Goal: Book appointment/travel/reservation

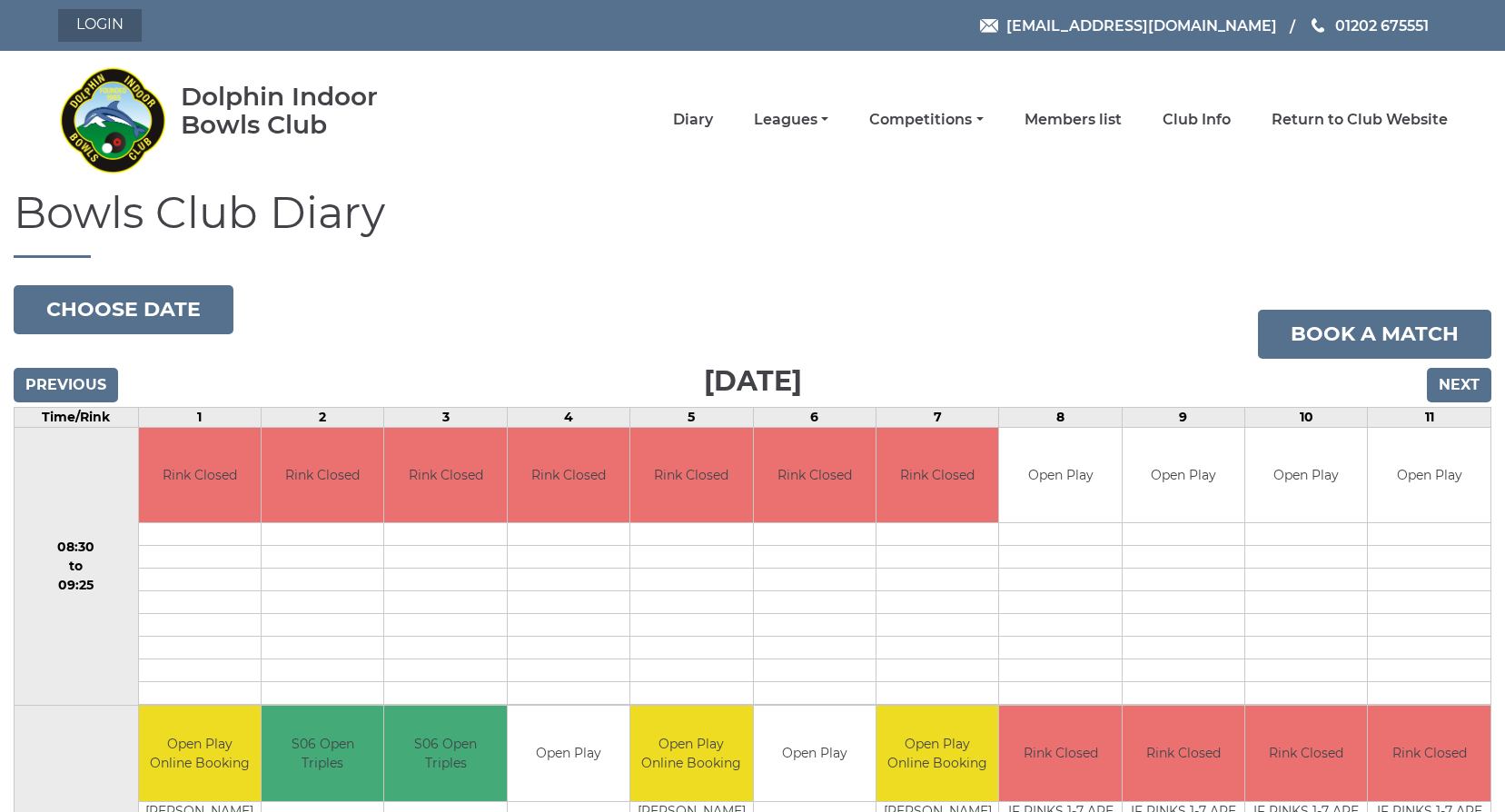
click at [83, 10] on link "Login" at bounding box center [100, 25] width 84 height 33
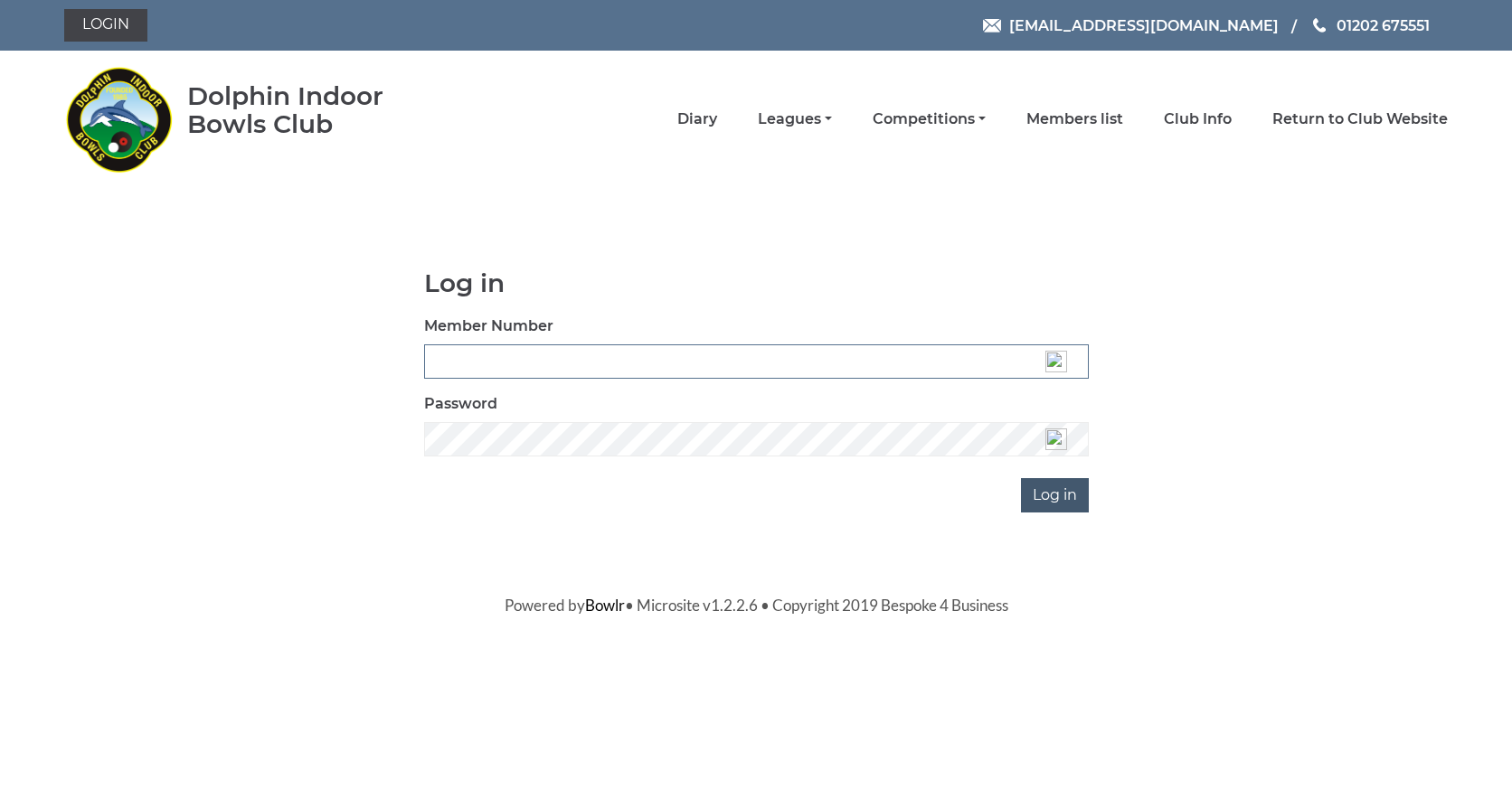
type input "3537"
click at [1069, 505] on input "Log in" at bounding box center [1054, 494] width 68 height 34
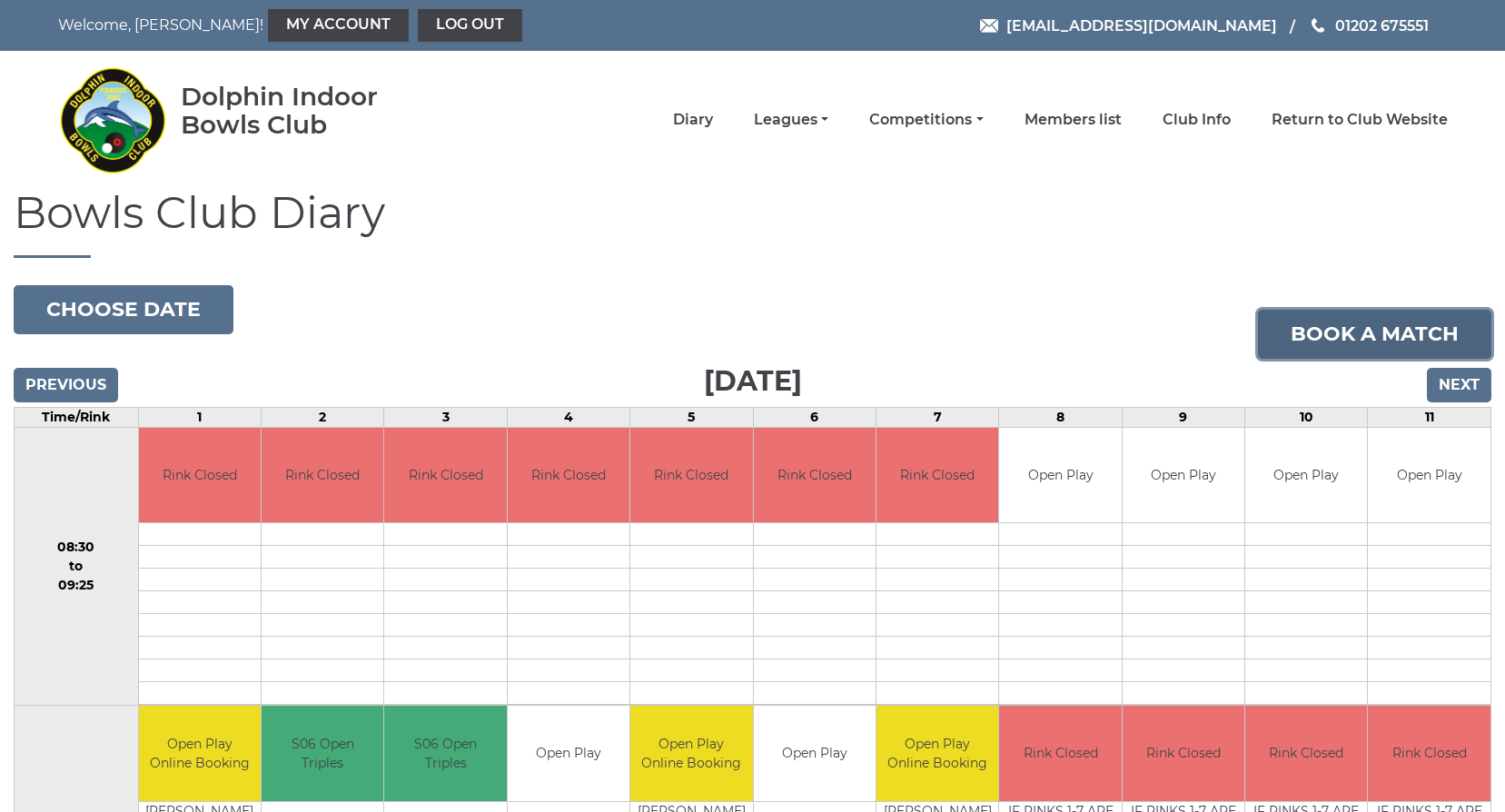
click at [1314, 340] on link "Book a match" at bounding box center [1374, 334] width 233 height 49
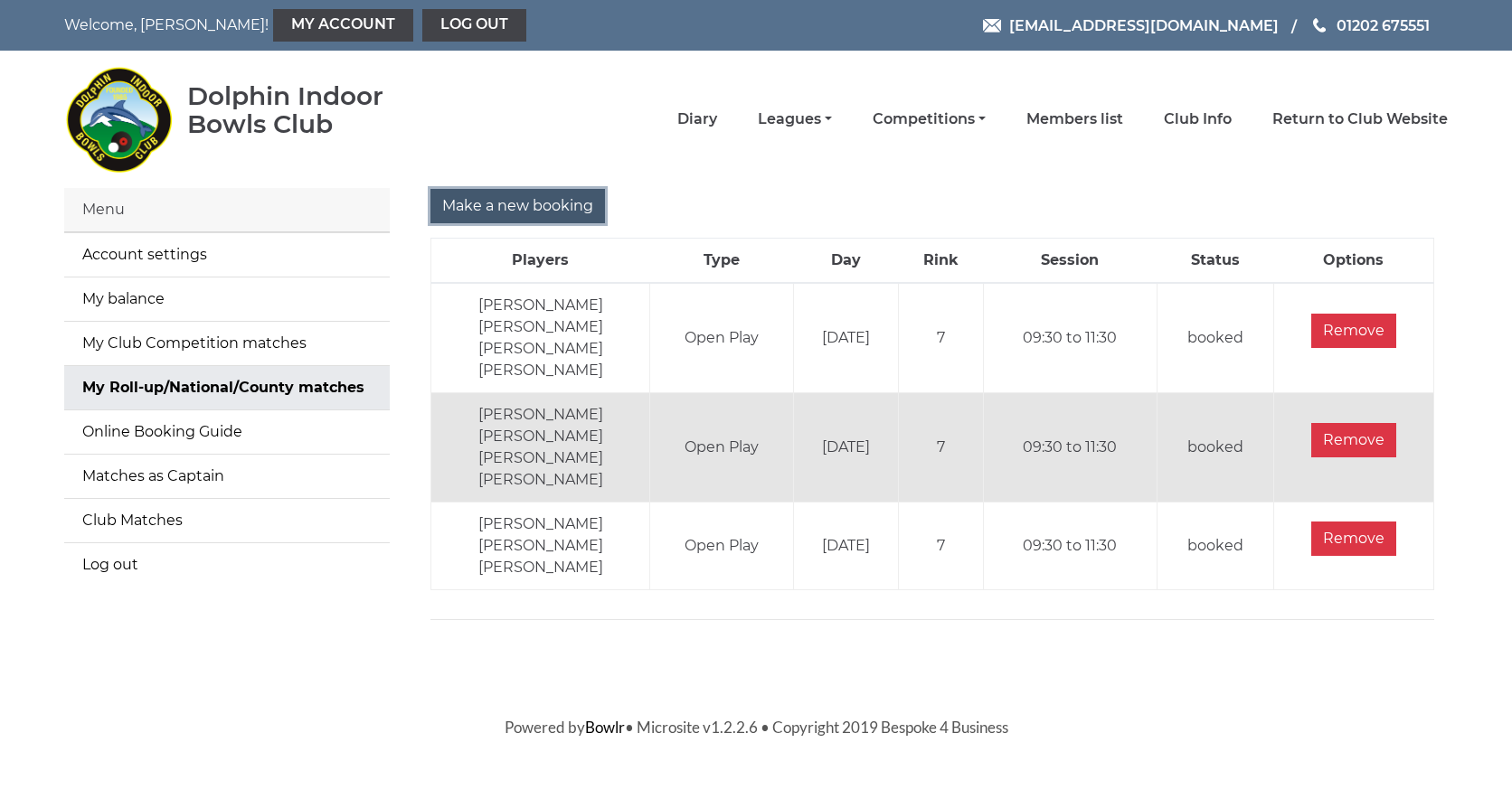
click at [509, 210] on input "Make a new booking" at bounding box center [518, 206] width 174 height 34
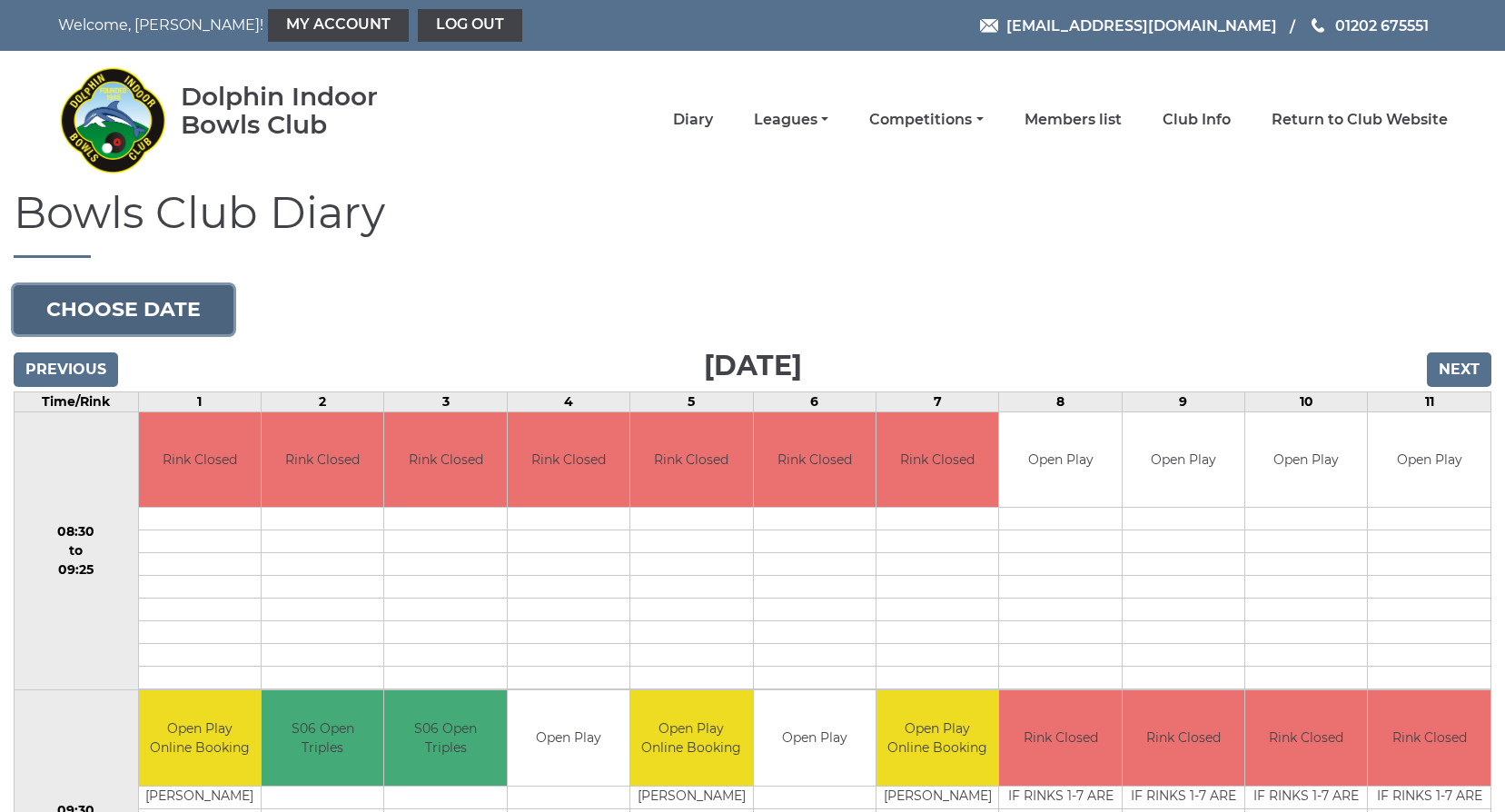
click at [85, 310] on button "Choose date" at bounding box center [124, 310] width 220 height 49
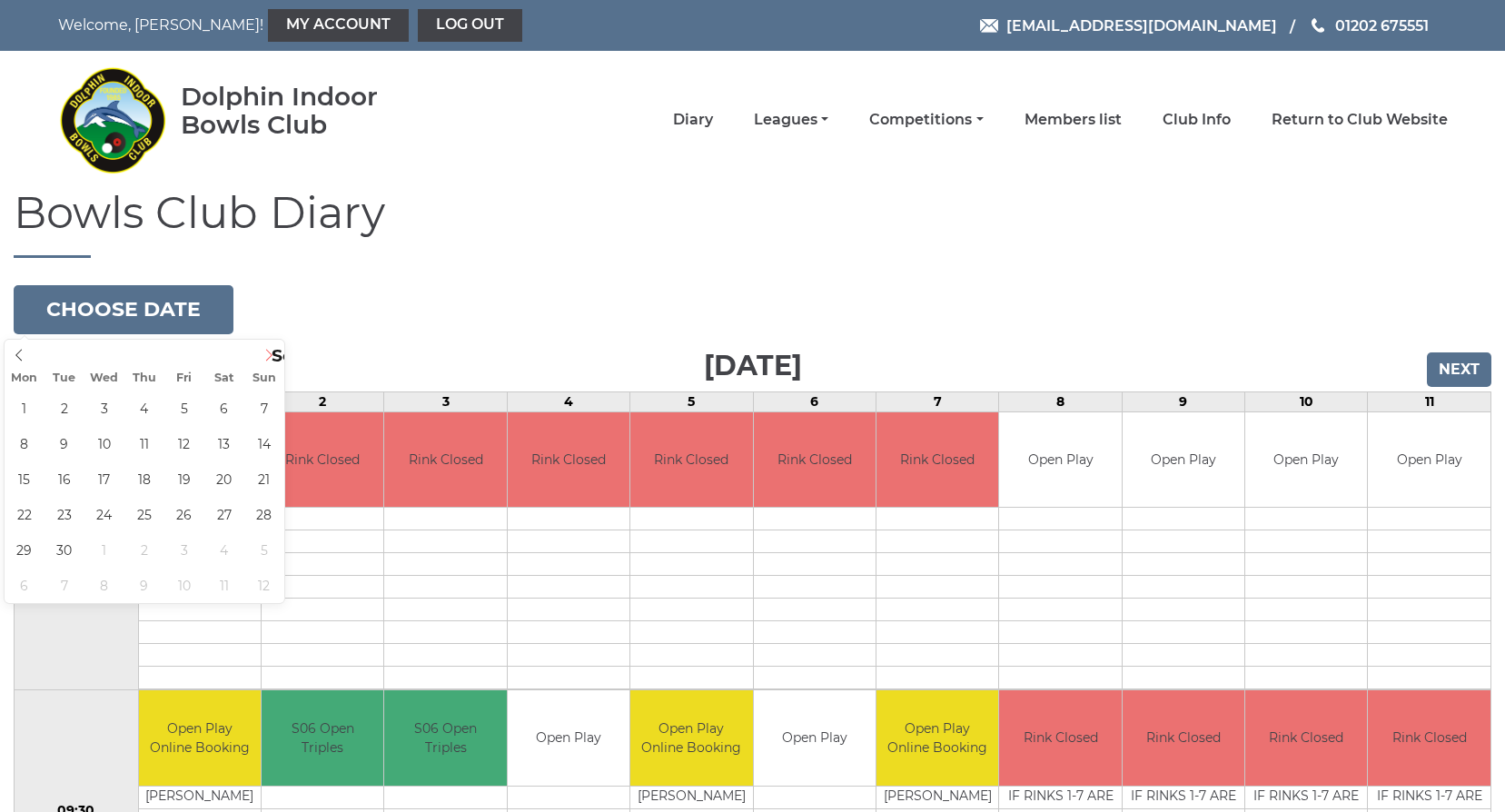
click at [270, 356] on icon at bounding box center [269, 354] width 7 height 12
type input "2025-09-11"
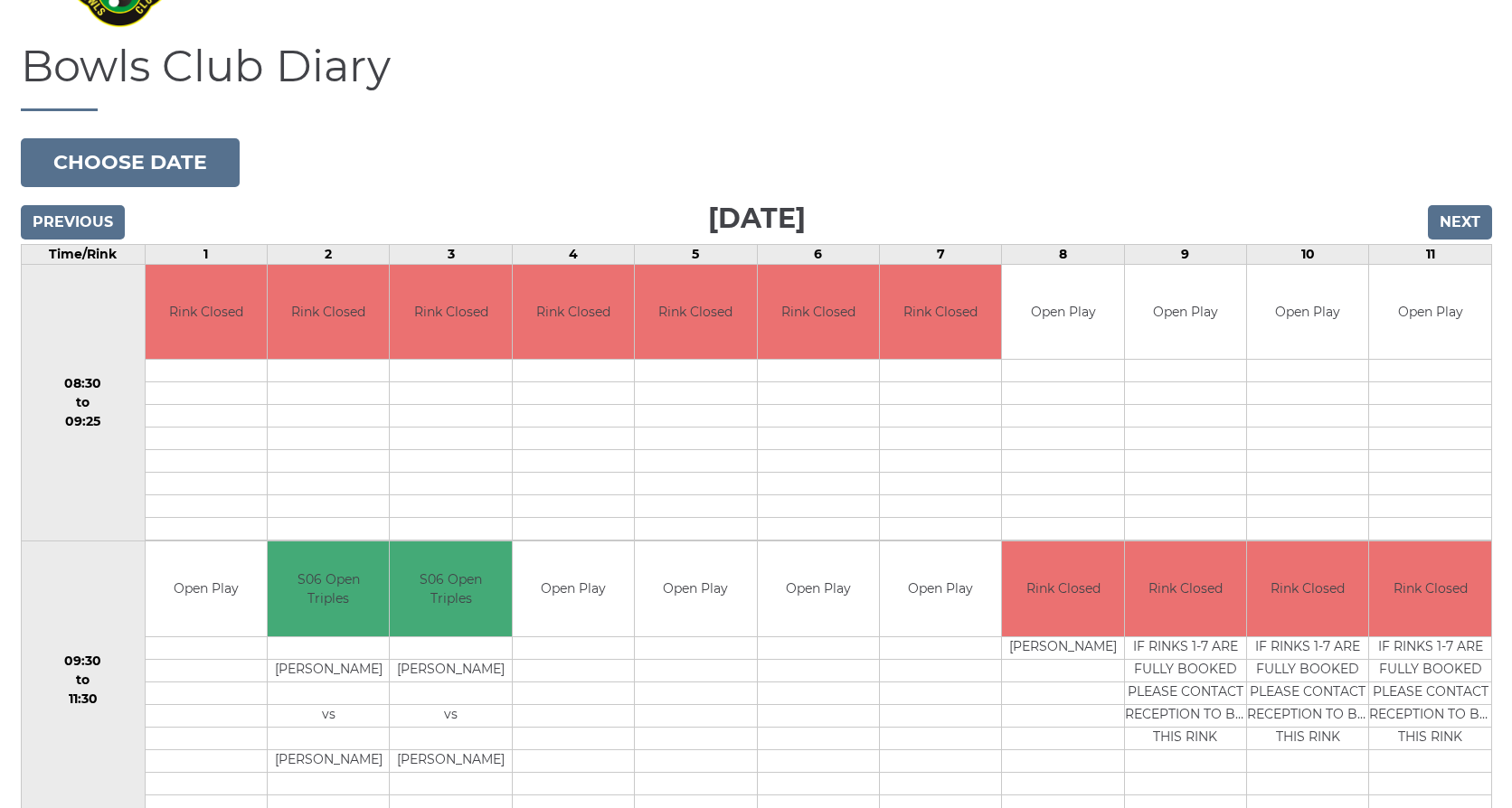
scroll to position [271, 0]
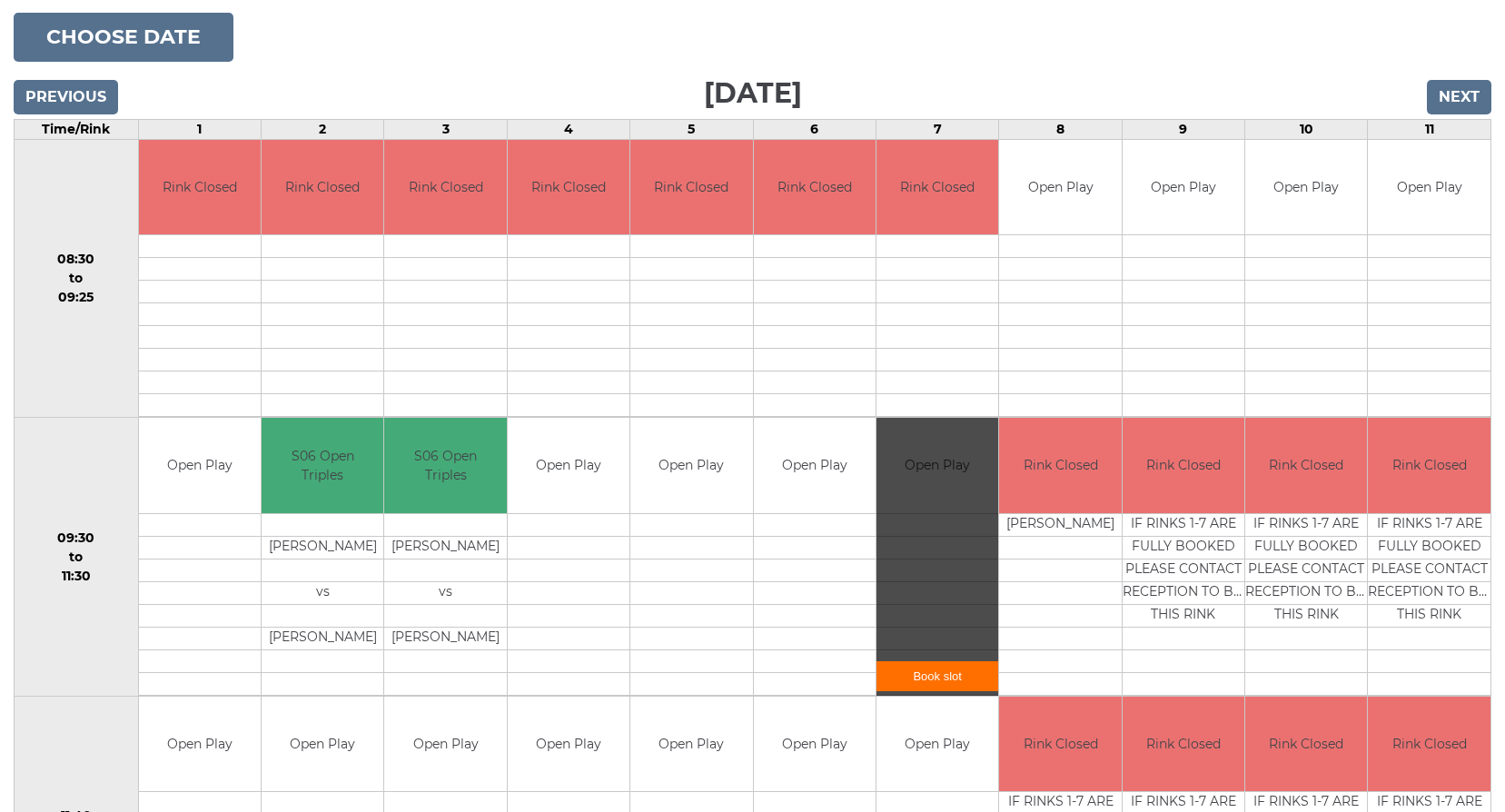
click at [917, 670] on link "Book slot" at bounding box center [937, 676] width 122 height 30
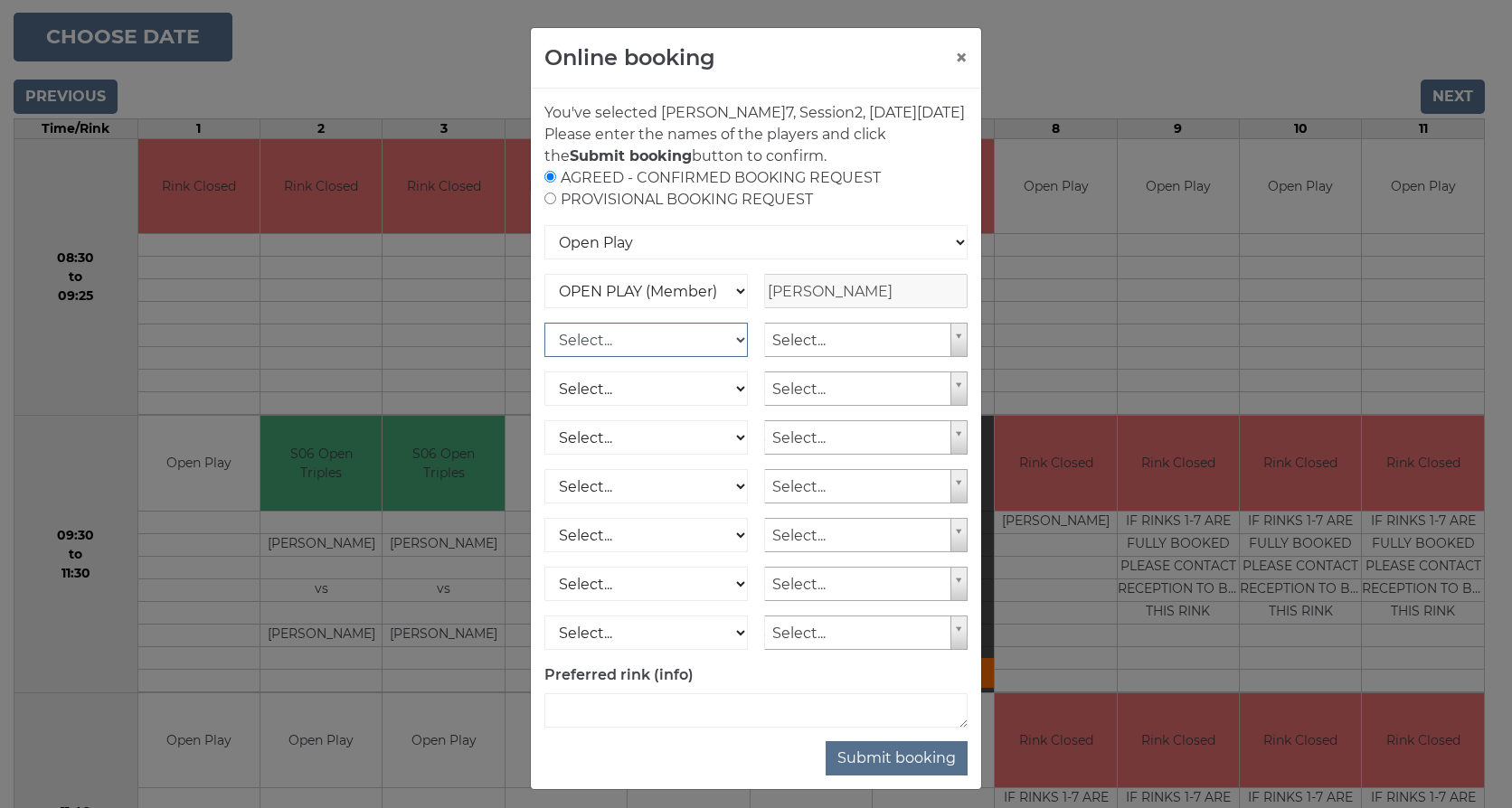
click at [734, 357] on select "Select... OPEN PLAY (Member) OPEN PLAY (Visitor) OPEN PLAY 1 HOUR (Member) OPEN…" at bounding box center [645, 340] width 203 height 34
select select "1_12"
click at [544, 344] on select "Select... OPEN PLAY (Member) OPEN PLAY (Visitor) OPEN PLAY 1 HOUR (Member) OPEN…" at bounding box center [645, 340] width 203 height 34
click at [730, 405] on select "Select... OPEN PLAY (Member) OPEN PLAY (Visitor) OPEN PLAY 1 HOUR (Member) OPEN…" at bounding box center [645, 388] width 203 height 34
select select "1_12"
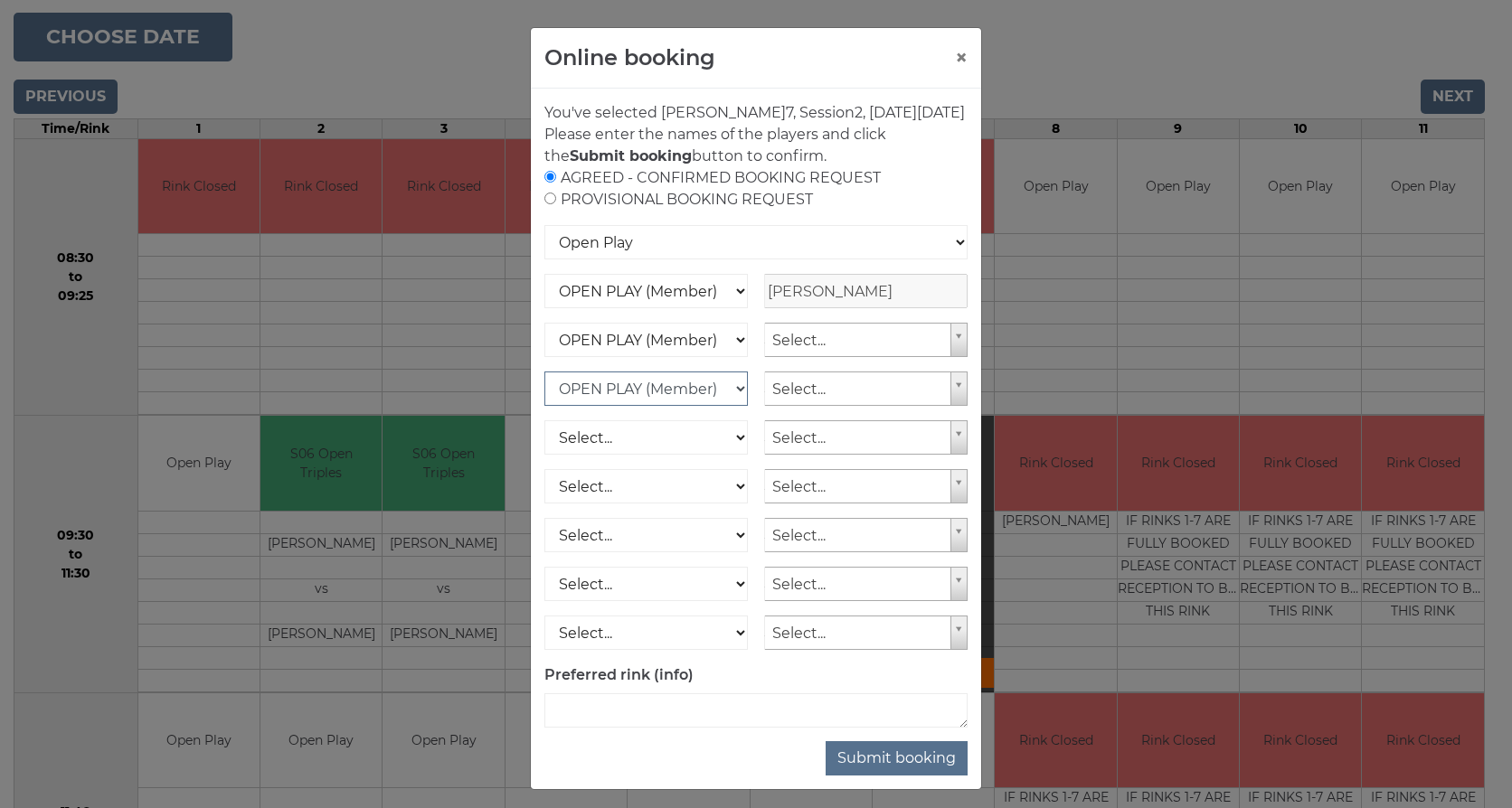
click at [544, 393] on select "Select... OPEN PLAY (Member) OPEN PLAY (Visitor) OPEN PLAY 1 HOUR (Member) OPEN…" at bounding box center [645, 388] width 203 height 34
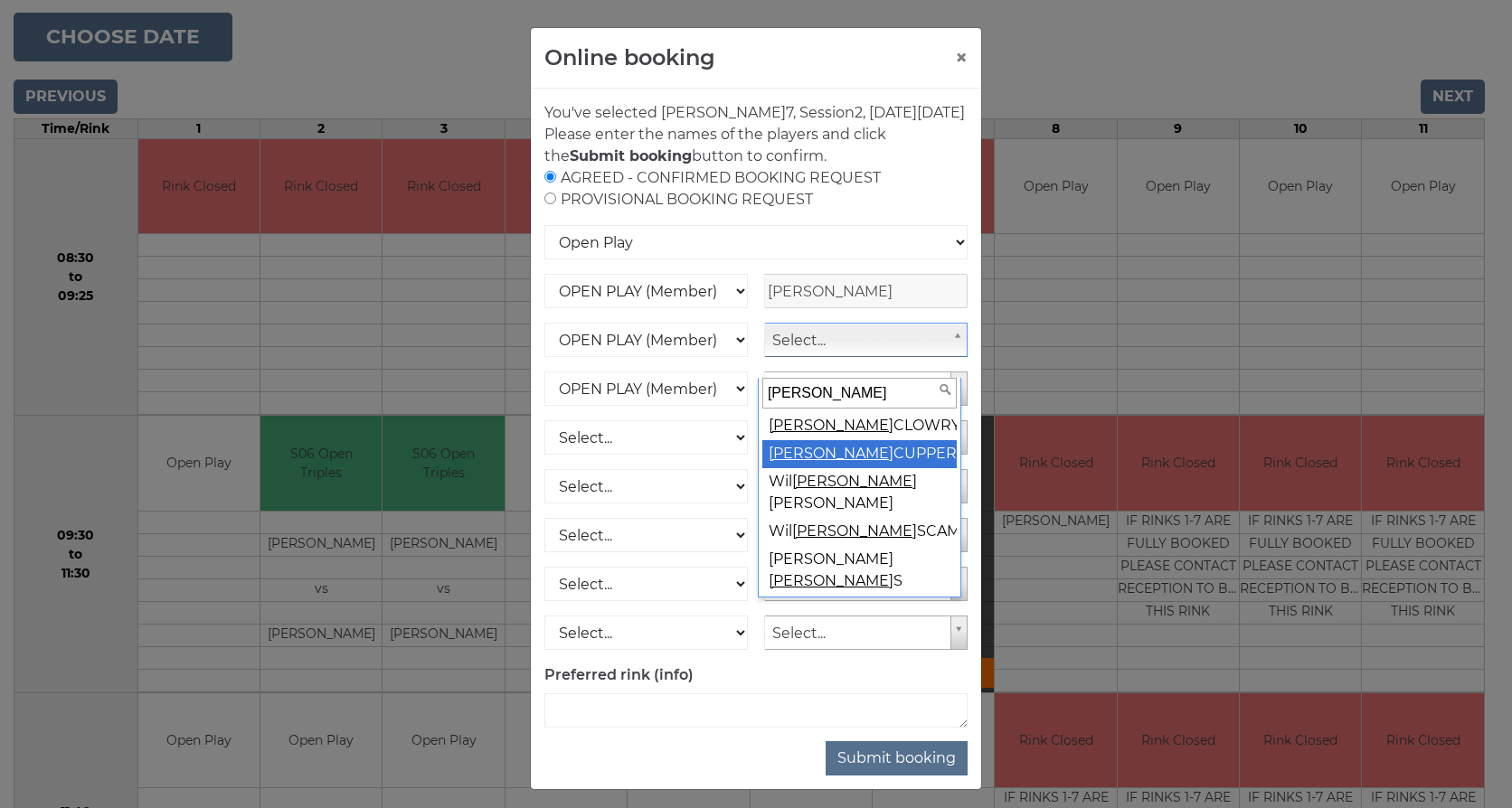
type input "Liam"
select select "1551"
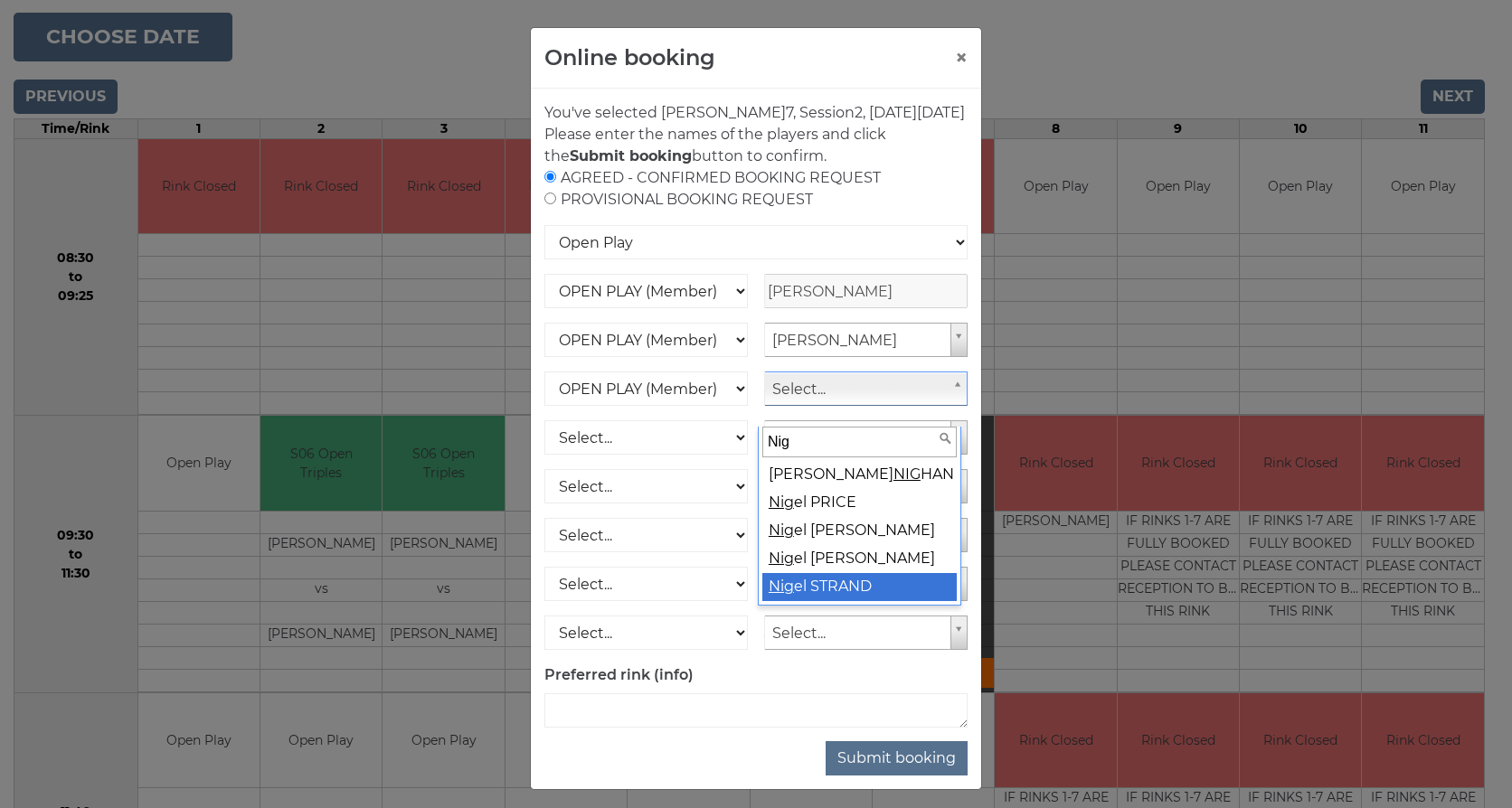
type input "Nig"
select select "1539"
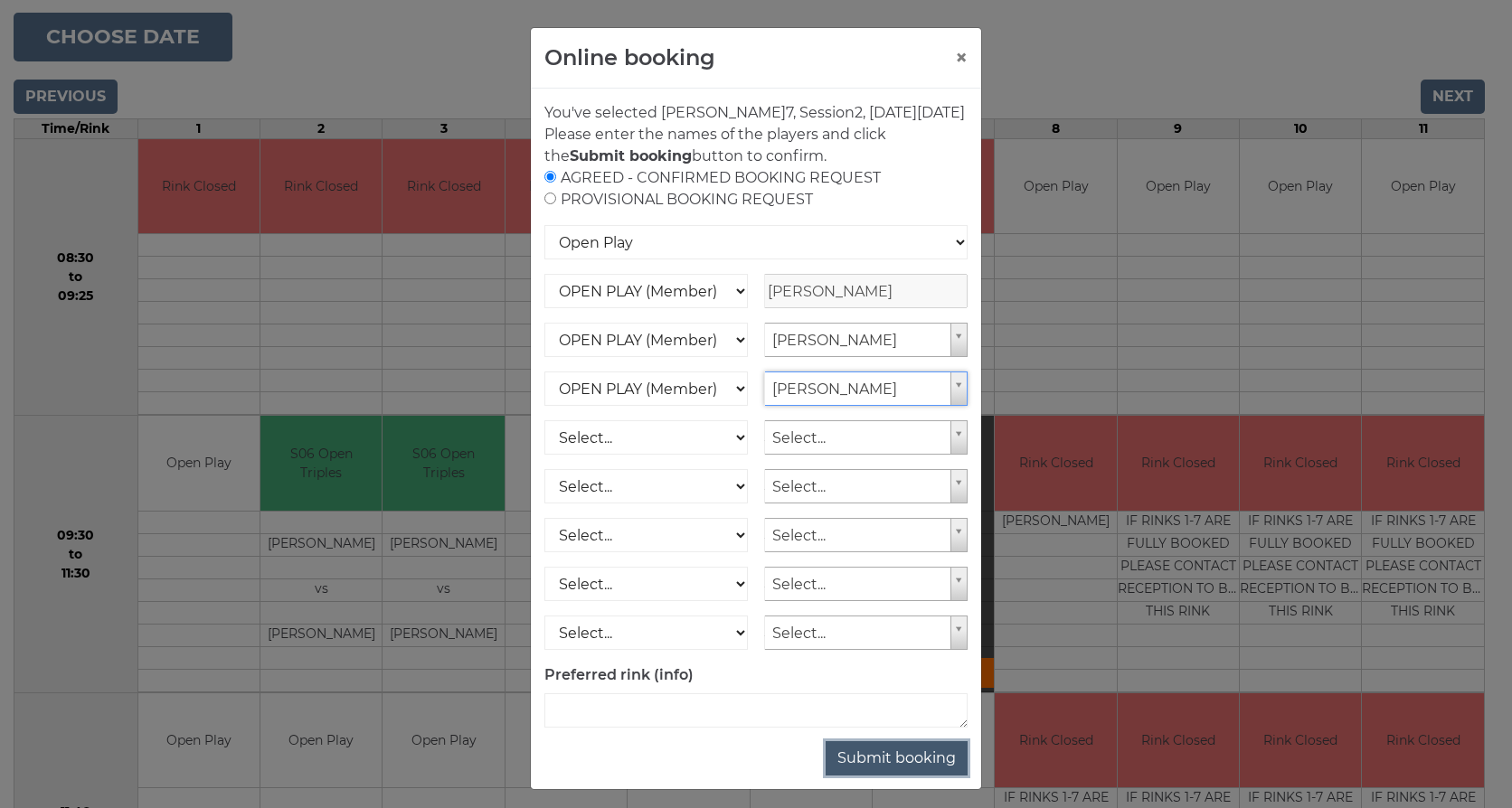
click at [865, 776] on button "Submit booking" at bounding box center [896, 758] width 142 height 34
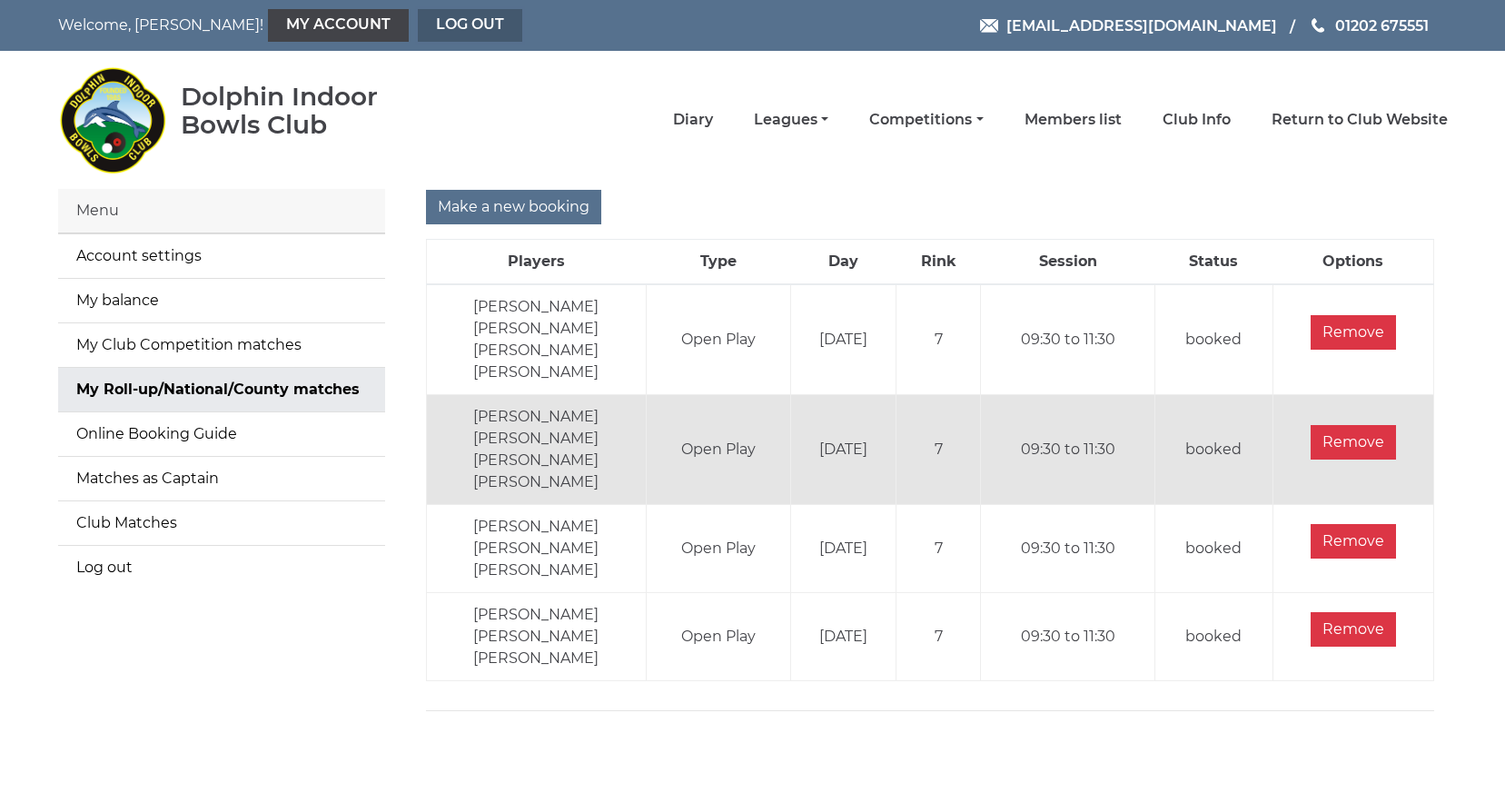
click at [418, 18] on link "Log out" at bounding box center [470, 25] width 104 height 33
